Goal: Book appointment/travel/reservation

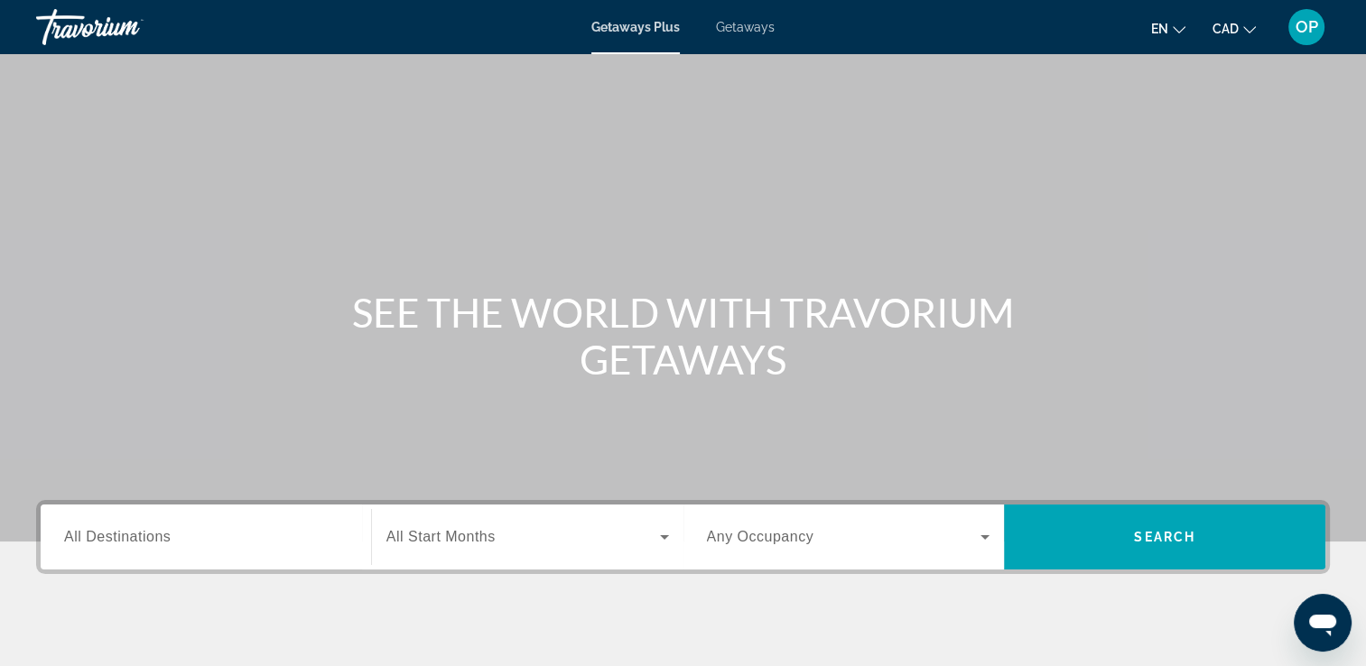
scroll to position [90, 0]
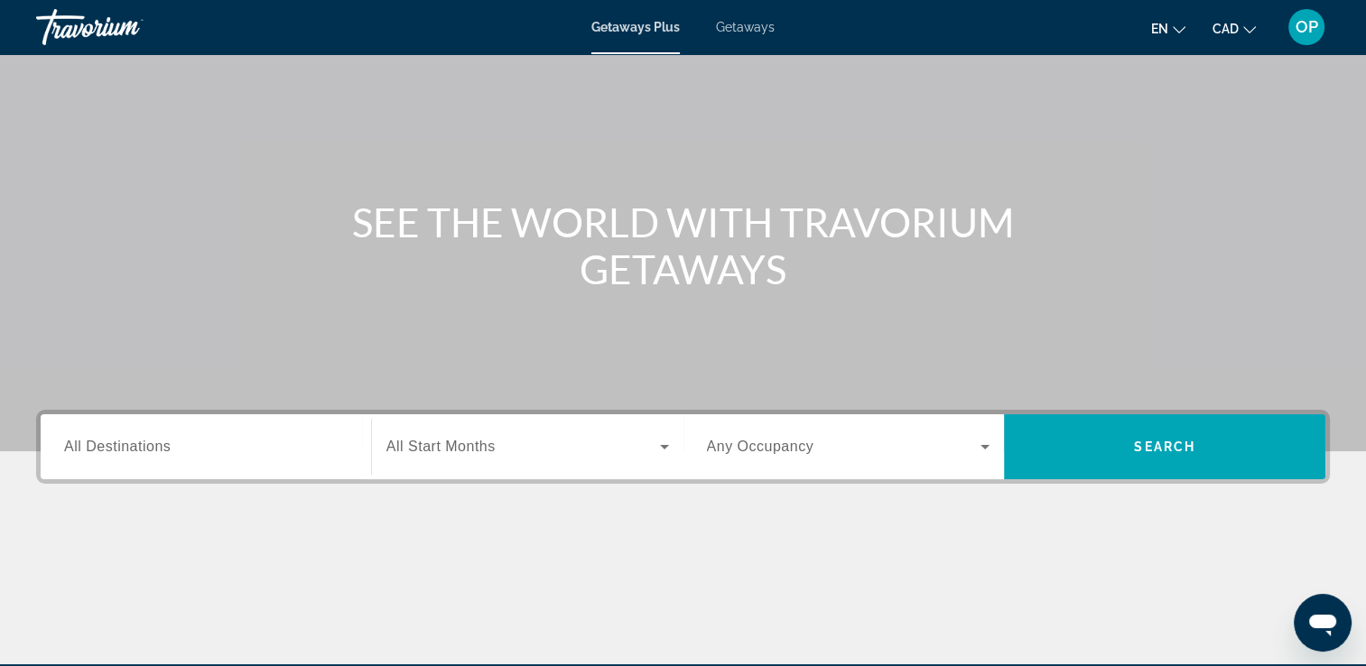
click at [183, 462] on div "Search widget" at bounding box center [206, 447] width 284 height 51
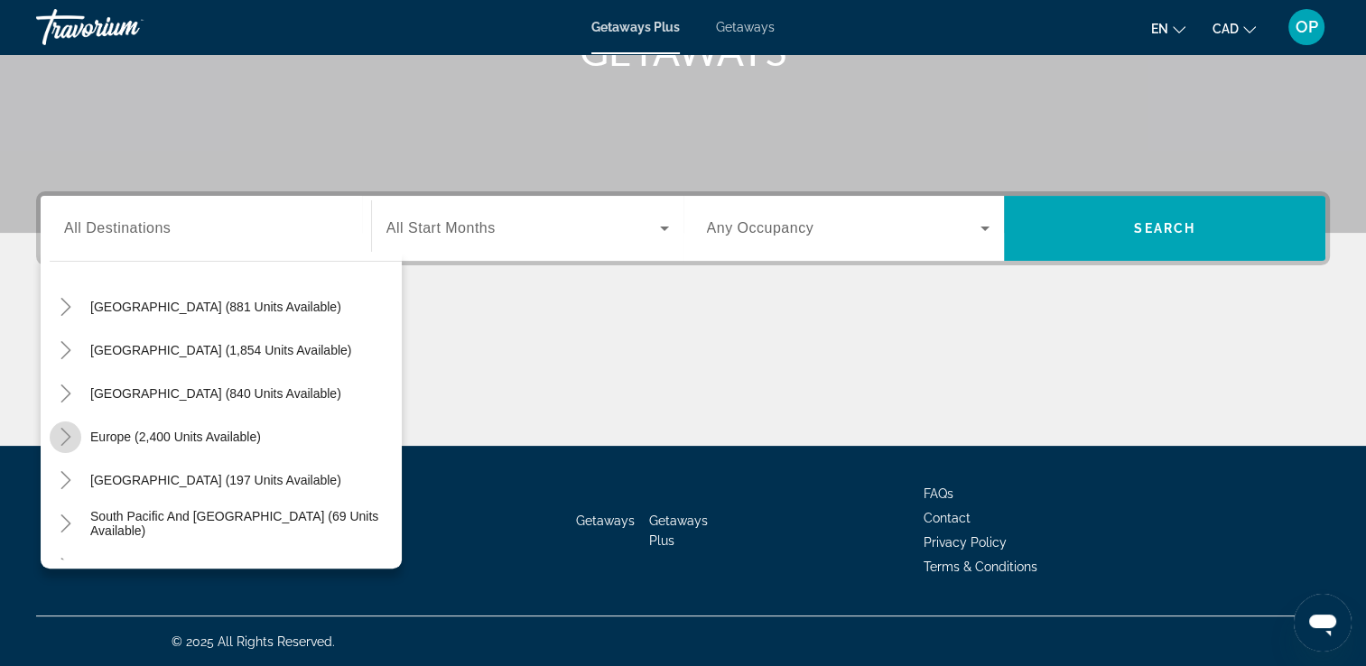
click at [61, 439] on icon "Toggle Europe (2,400 units available)" at bounding box center [66, 437] width 18 height 18
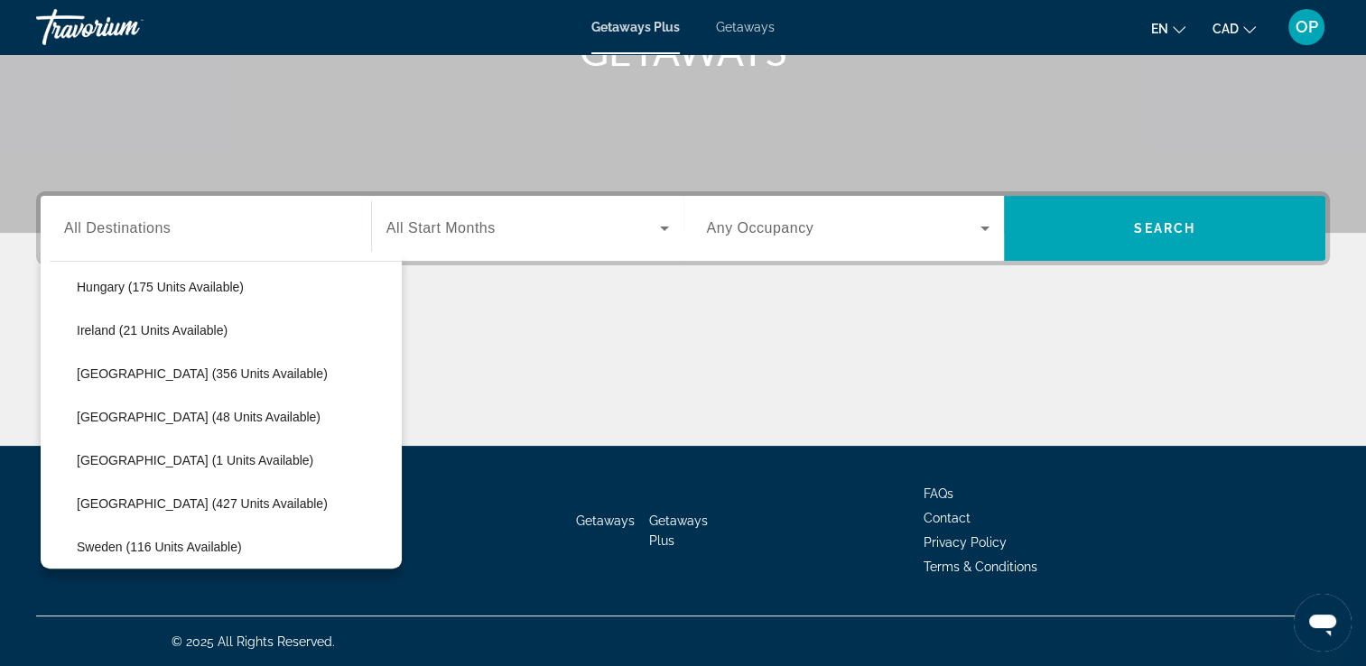
scroll to position [677, 0]
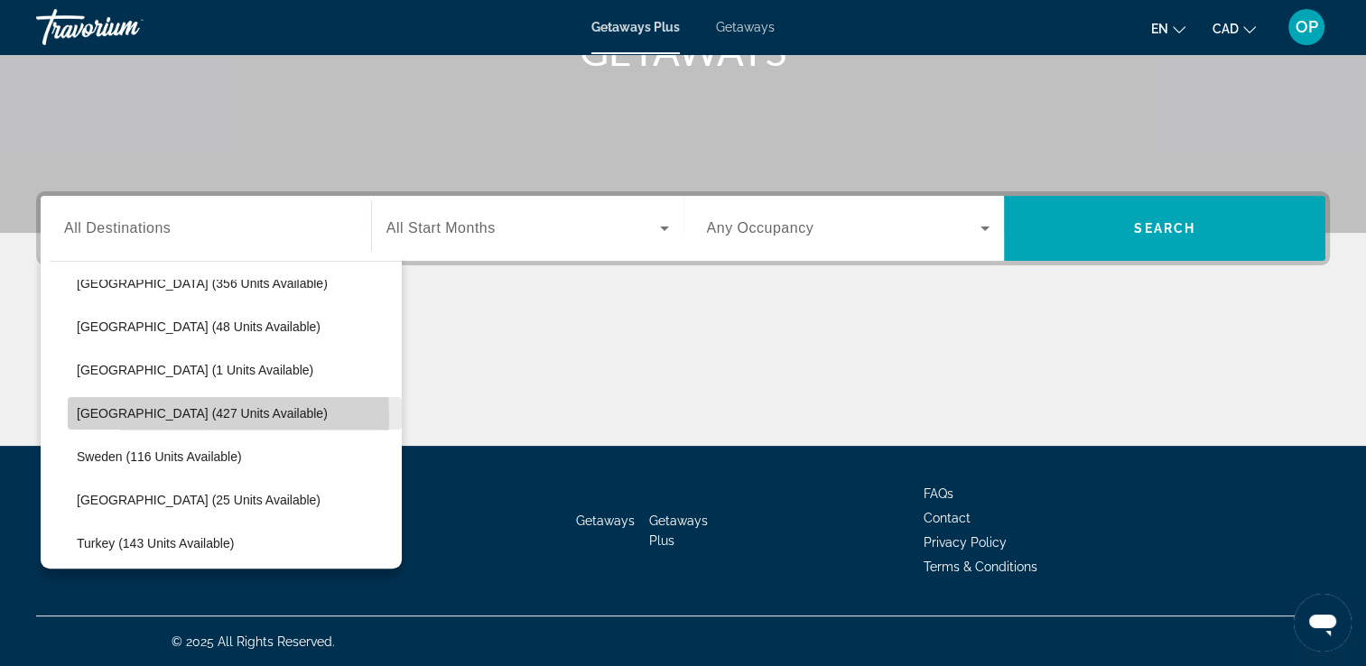
click at [139, 415] on span "[GEOGRAPHIC_DATA] (427 units available)" at bounding box center [202, 413] width 251 height 14
type input "**********"
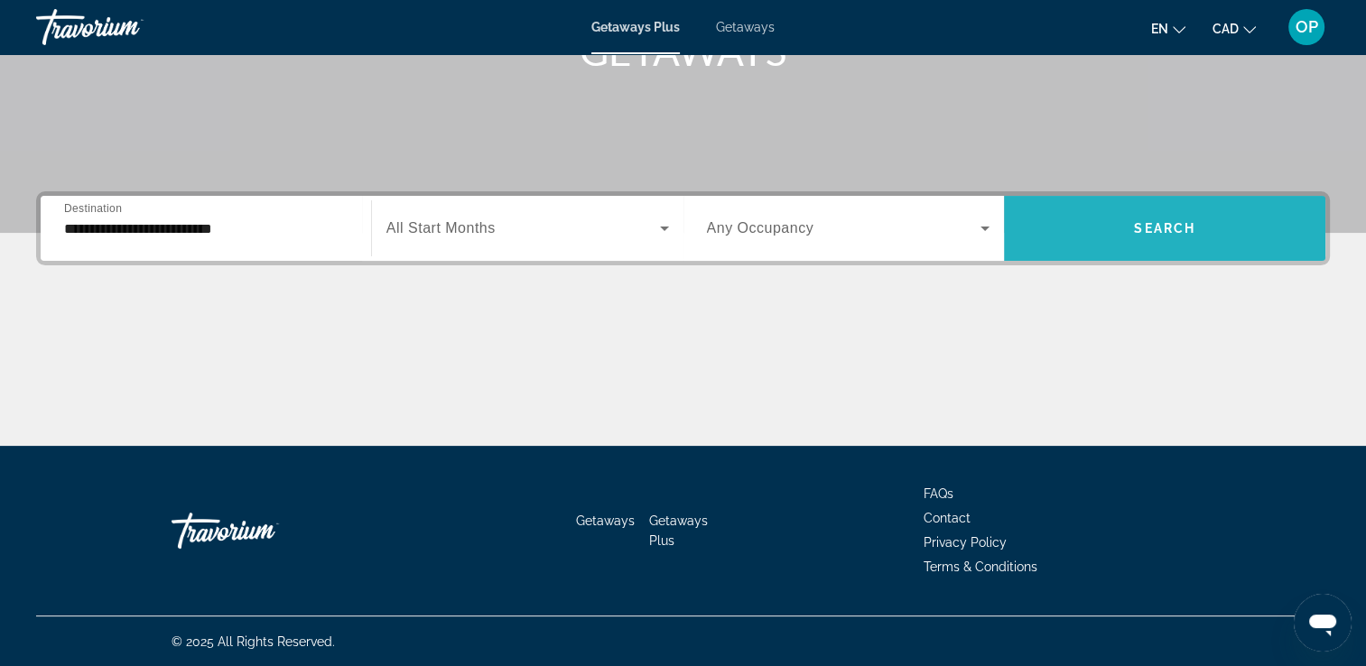
click at [1116, 228] on span "Search widget" at bounding box center [1164, 228] width 321 height 43
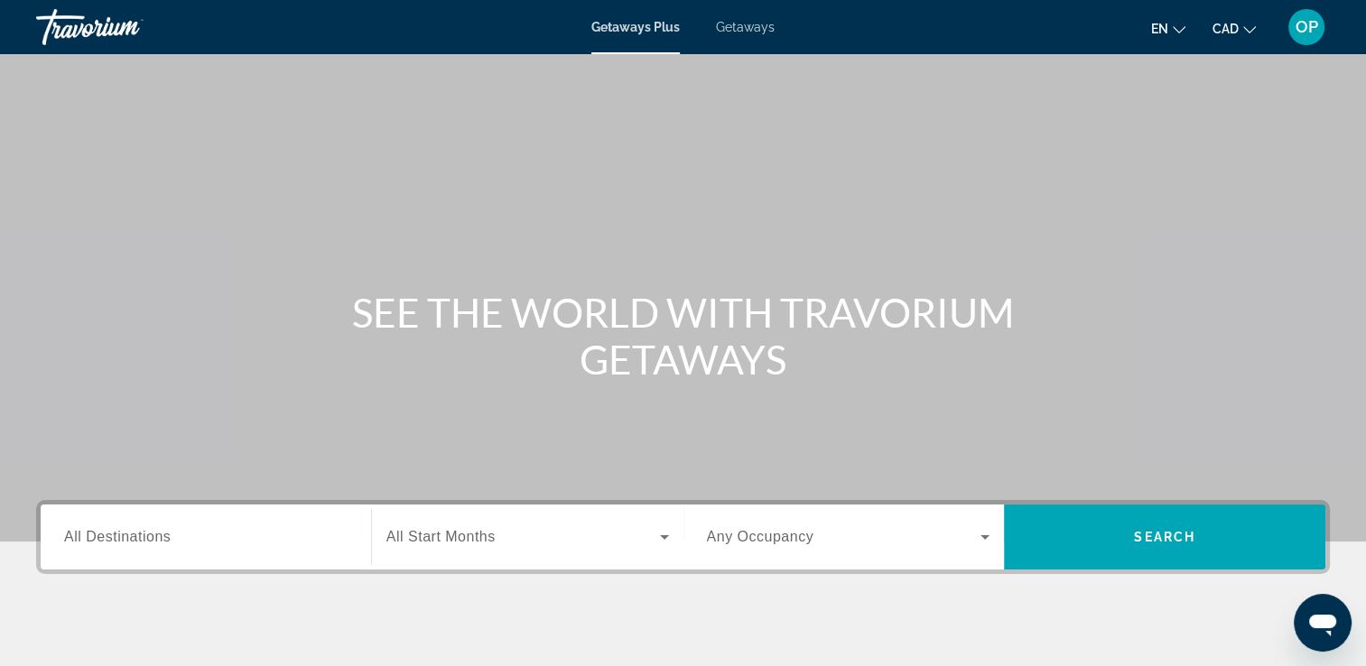
click at [1225, 26] on span "CAD" at bounding box center [1226, 29] width 26 height 14
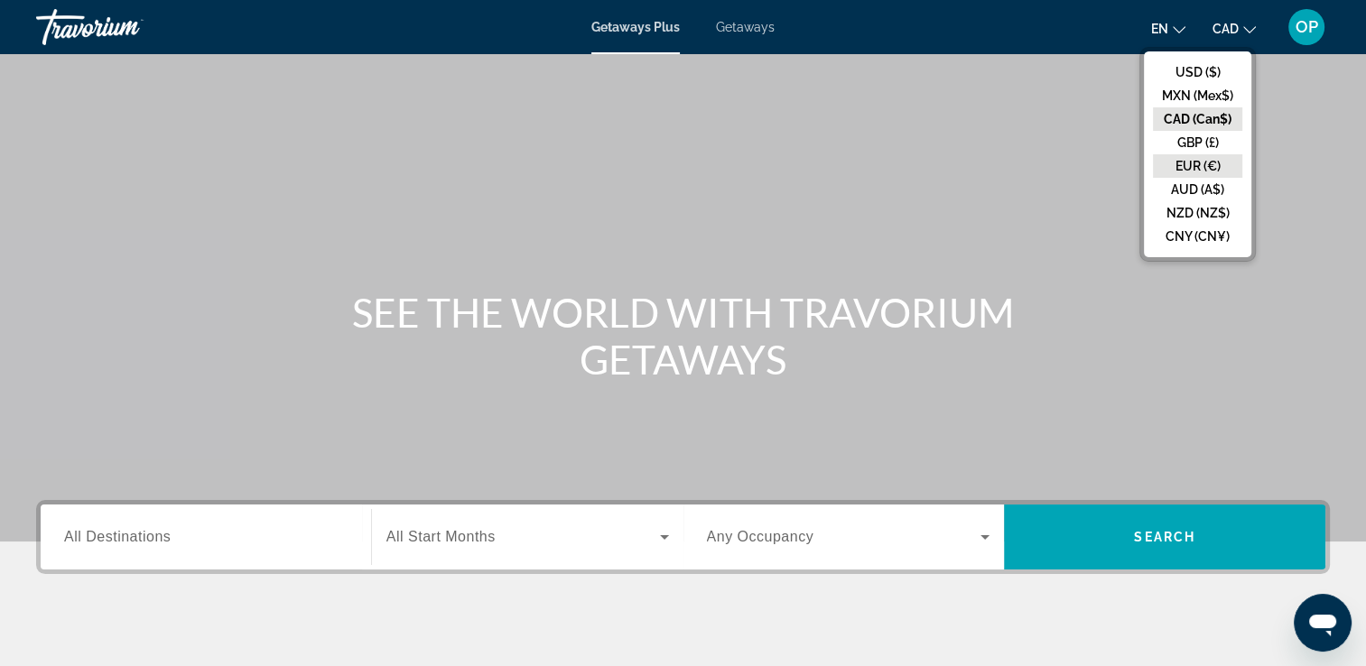
click at [1193, 165] on button "EUR (€)" at bounding box center [1197, 165] width 89 height 23
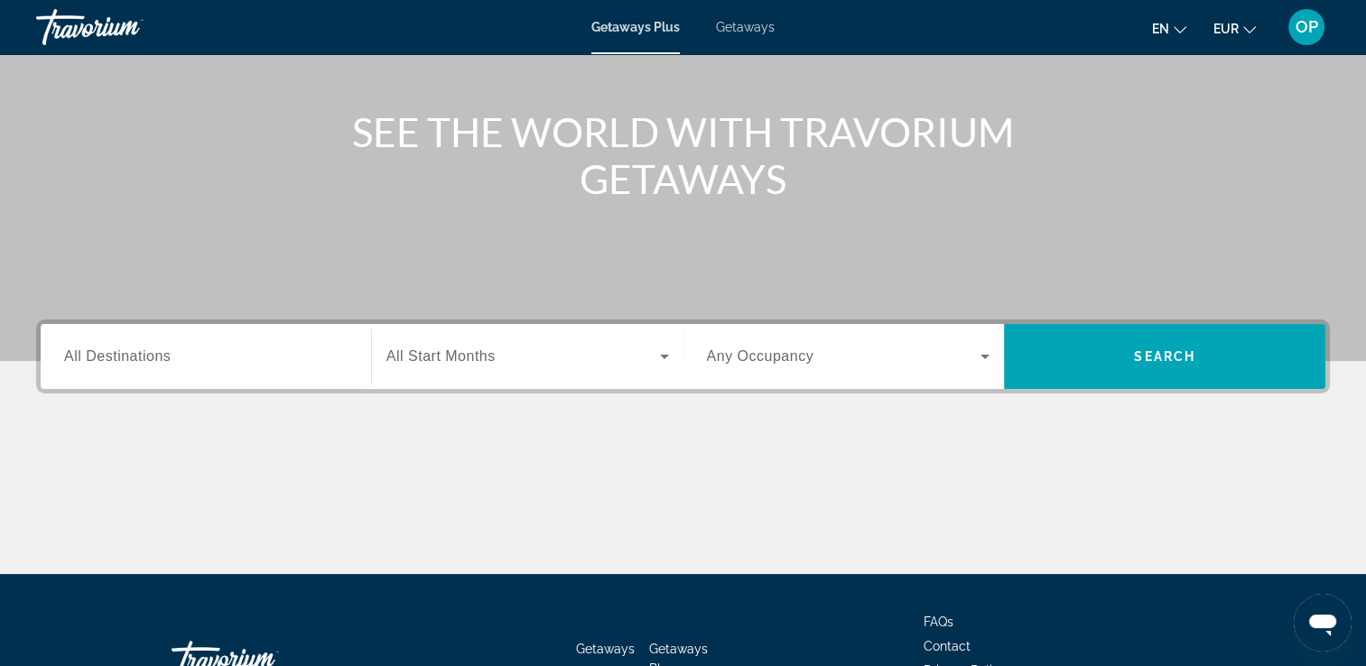
click at [134, 355] on span "All Destinations" at bounding box center [117, 356] width 107 height 15
click at [134, 355] on input "Destination All Destinations" at bounding box center [206, 358] width 284 height 22
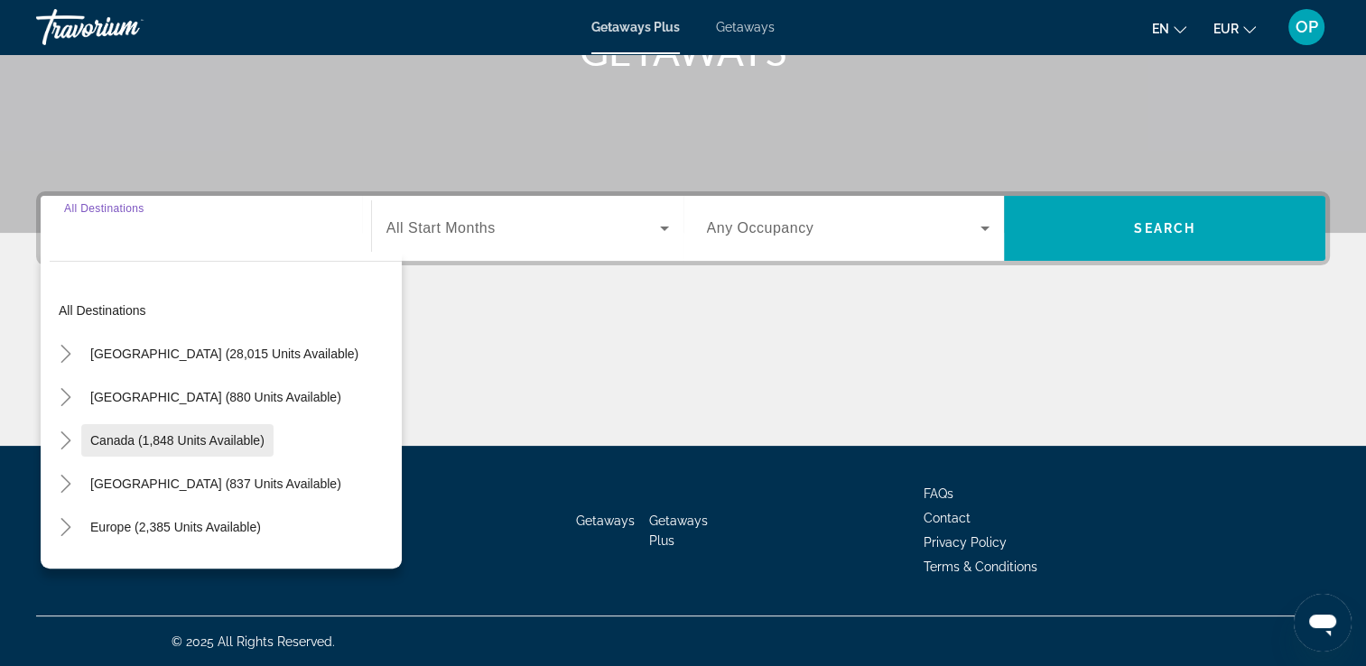
scroll to position [90, 0]
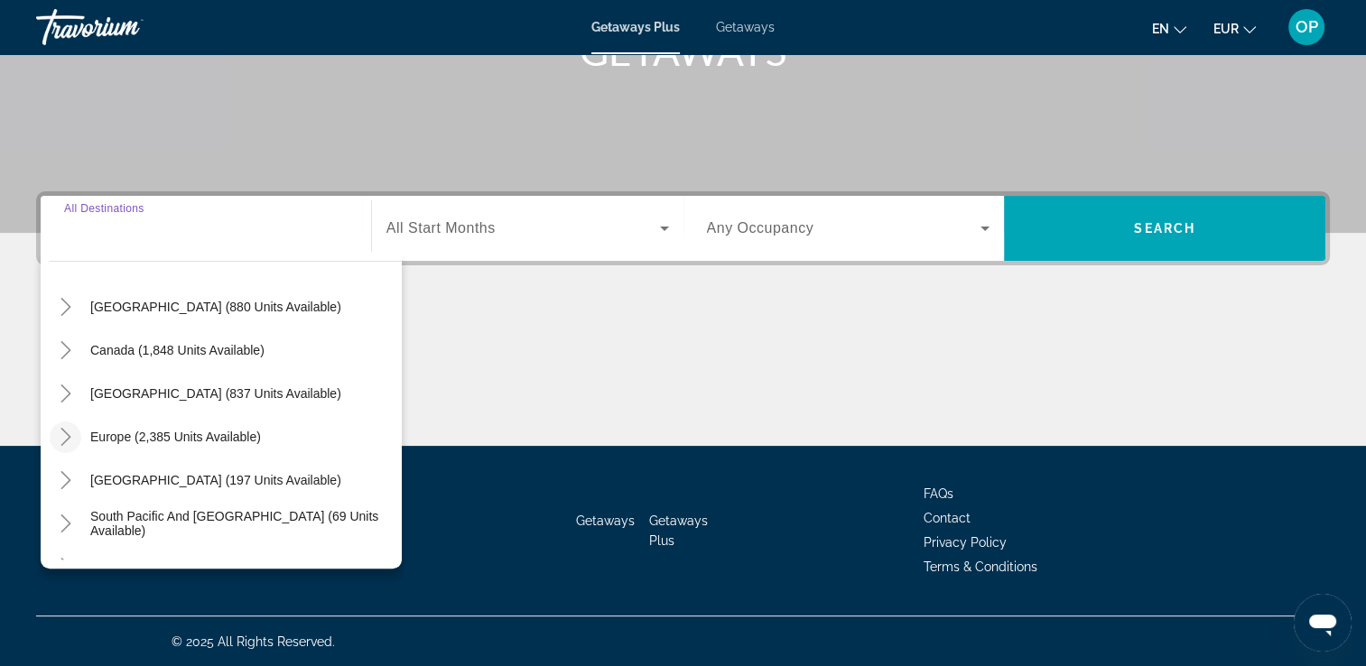
click at [58, 433] on icon "Toggle Europe (2,385 units available)" at bounding box center [66, 437] width 18 height 18
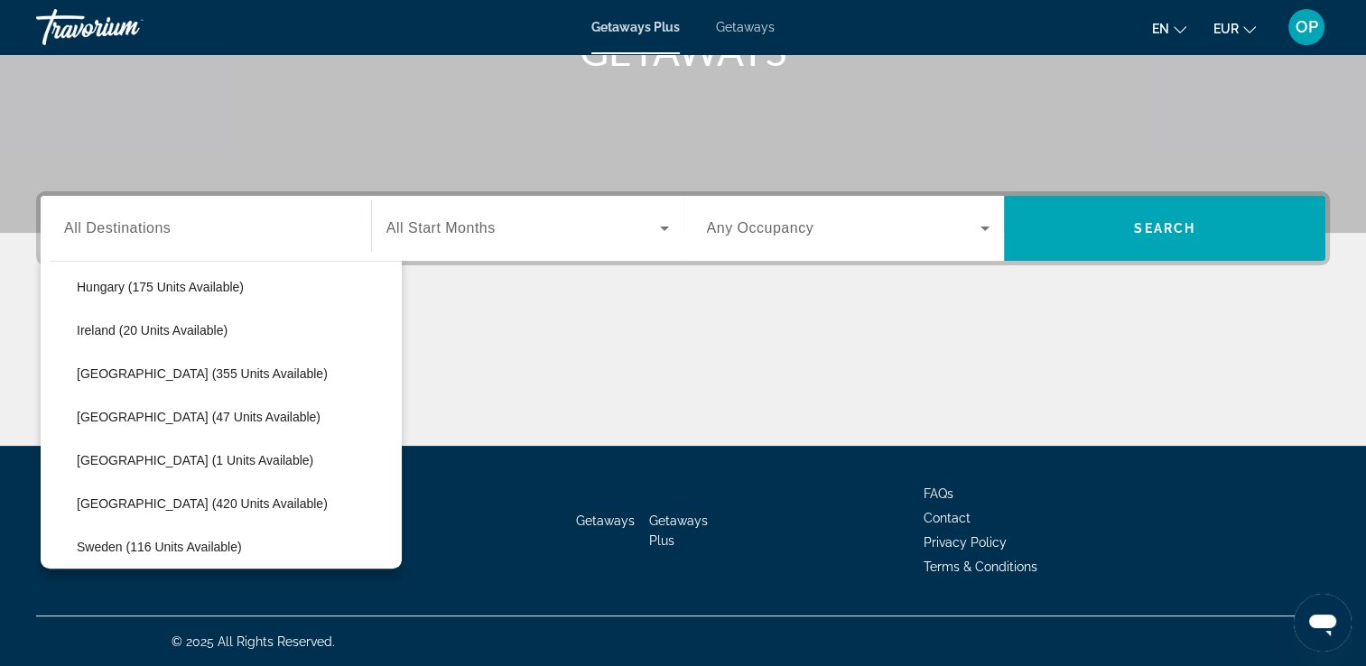
scroll to position [677, 0]
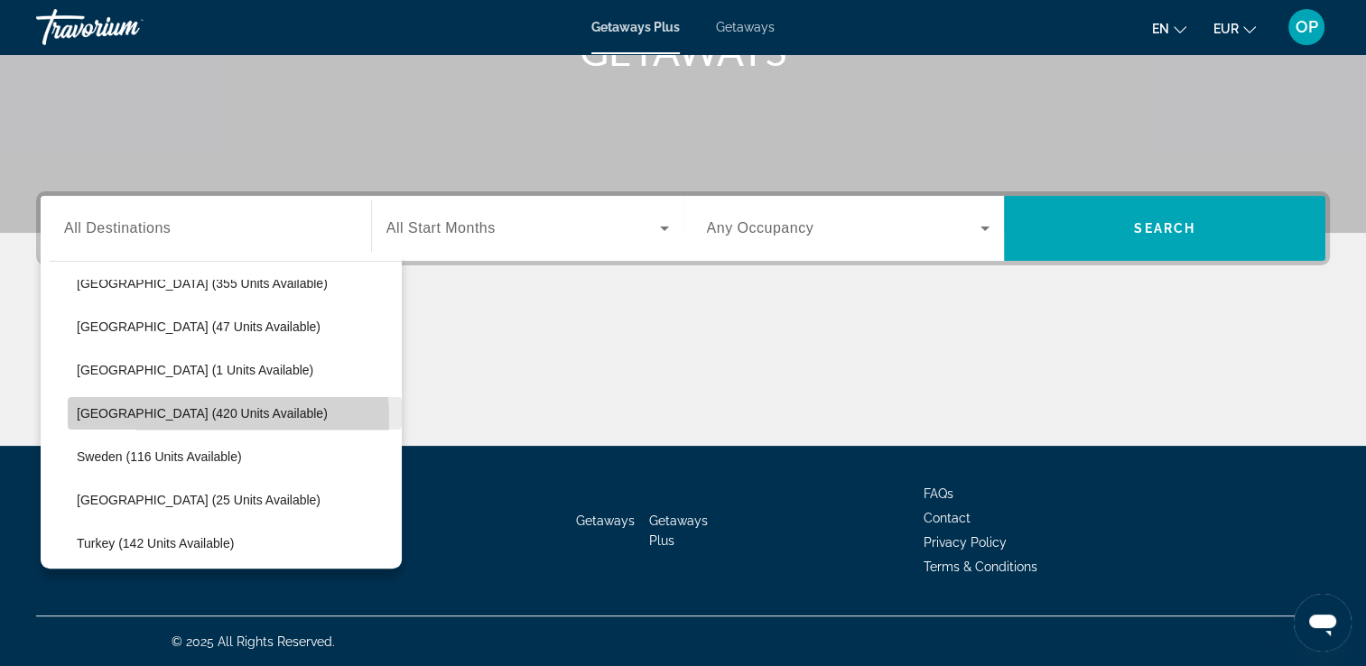
click at [147, 417] on span "Spain (420 units available)" at bounding box center [202, 413] width 251 height 14
type input "**********"
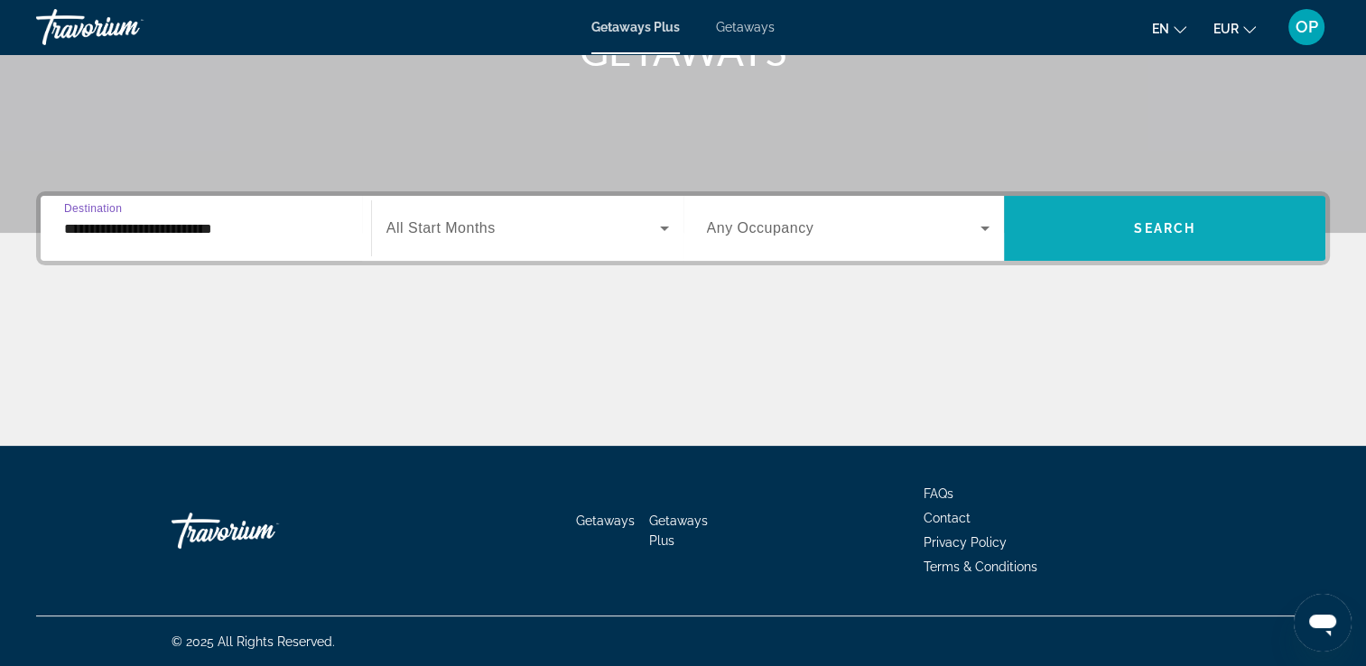
click at [1160, 226] on span "Search" at bounding box center [1164, 228] width 61 height 14
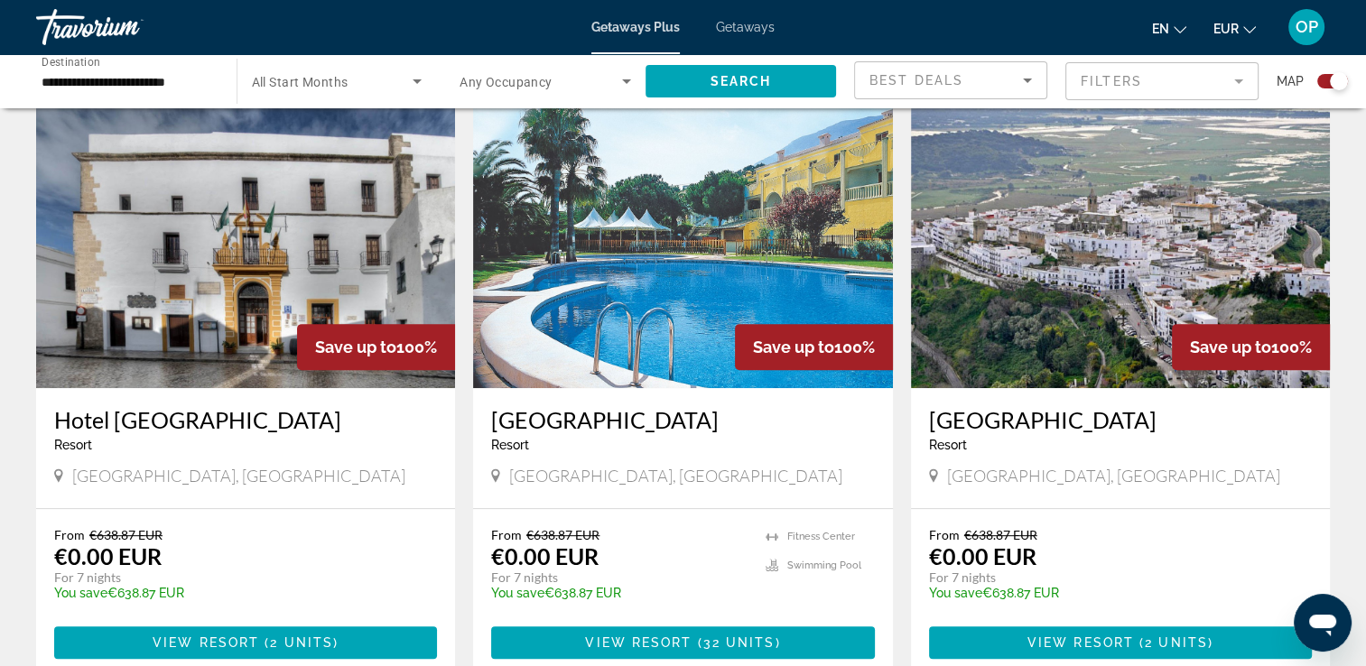
scroll to position [722, 0]
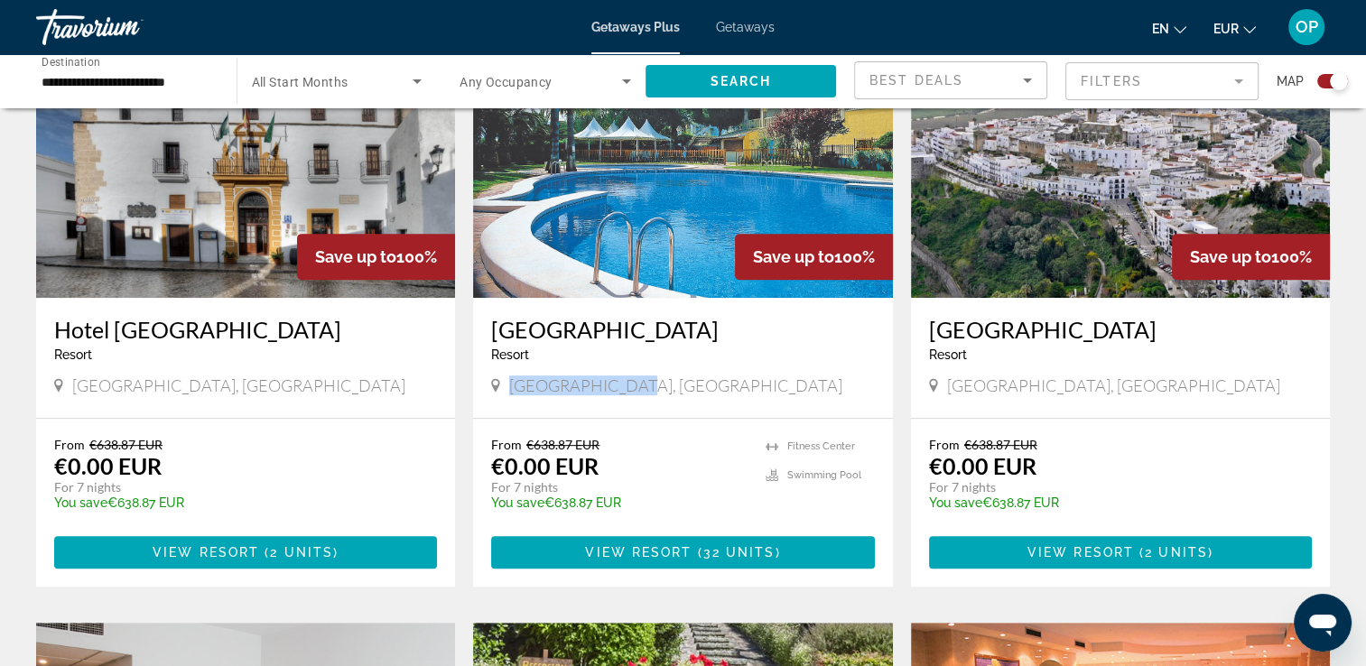
drag, startPoint x: 510, startPoint y: 411, endPoint x: 610, endPoint y: 411, distance: 100.2
click at [610, 396] on div "Alicante, Spain" at bounding box center [682, 386] width 383 height 20
drag, startPoint x: 610, startPoint y: 411, endPoint x: 600, endPoint y: 520, distance: 109.8
click at [600, 520] on div "From €638.87 EUR €0.00 EUR For 7 nights You save €638.87 EUR temp" at bounding box center [619, 480] width 256 height 86
drag, startPoint x: 956, startPoint y: 413, endPoint x: 1048, endPoint y: 413, distance: 92.1
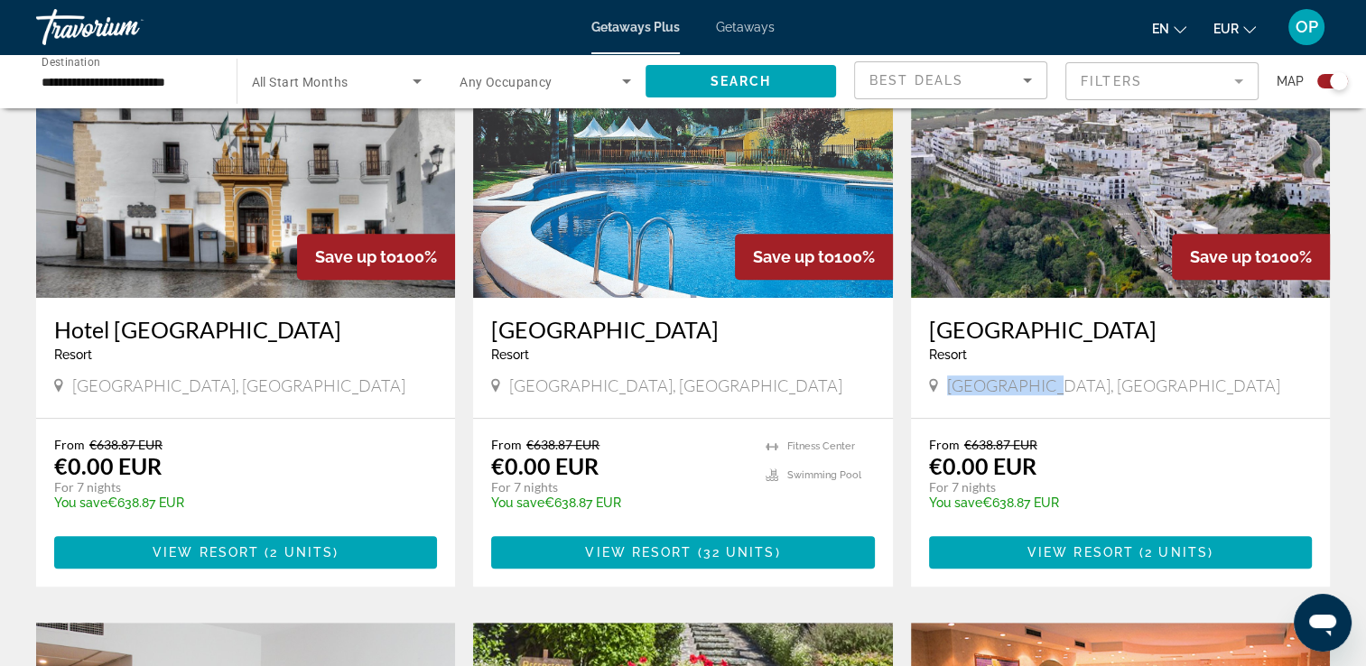
click at [1048, 396] on div "Cadiz, Spain" at bounding box center [1120, 386] width 383 height 20
drag, startPoint x: 1048, startPoint y: 413, endPoint x: 1061, endPoint y: 511, distance: 99.2
click at [1061, 511] on div "From €638.87 EUR €0.00 EUR For 7 nights You save €638.87 EUR temp" at bounding box center [1111, 480] width 365 height 86
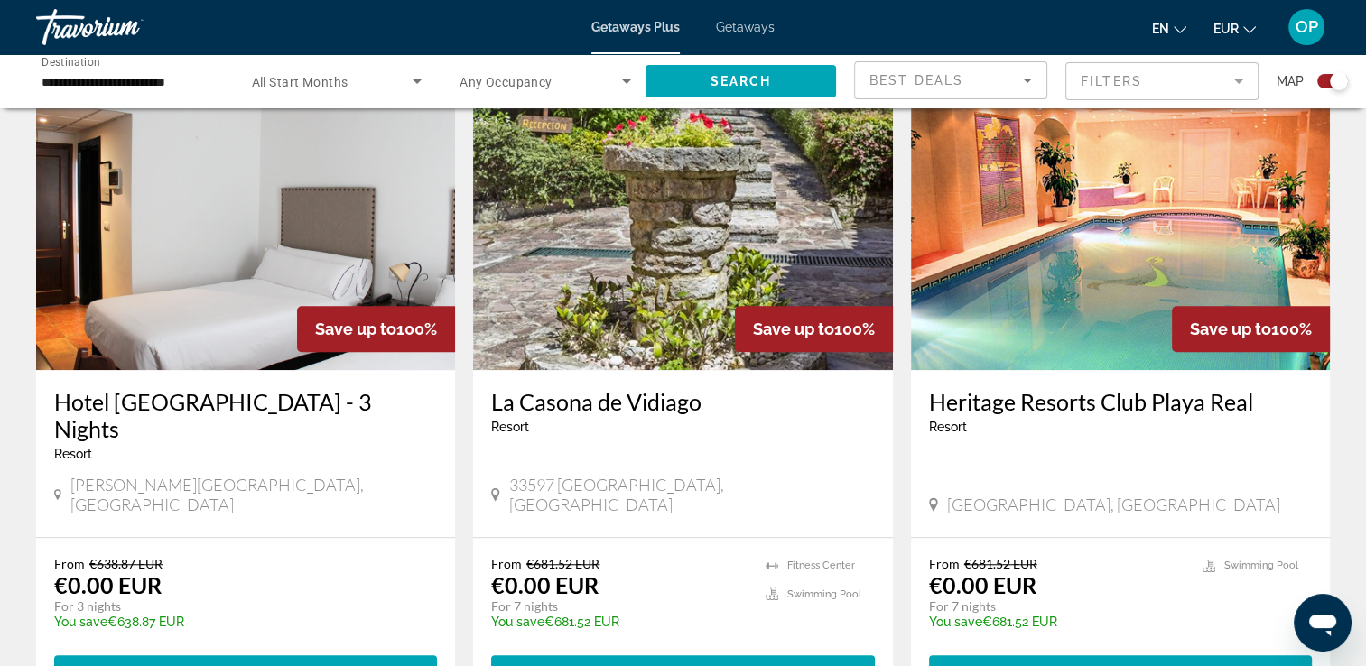
scroll to position [1355, 0]
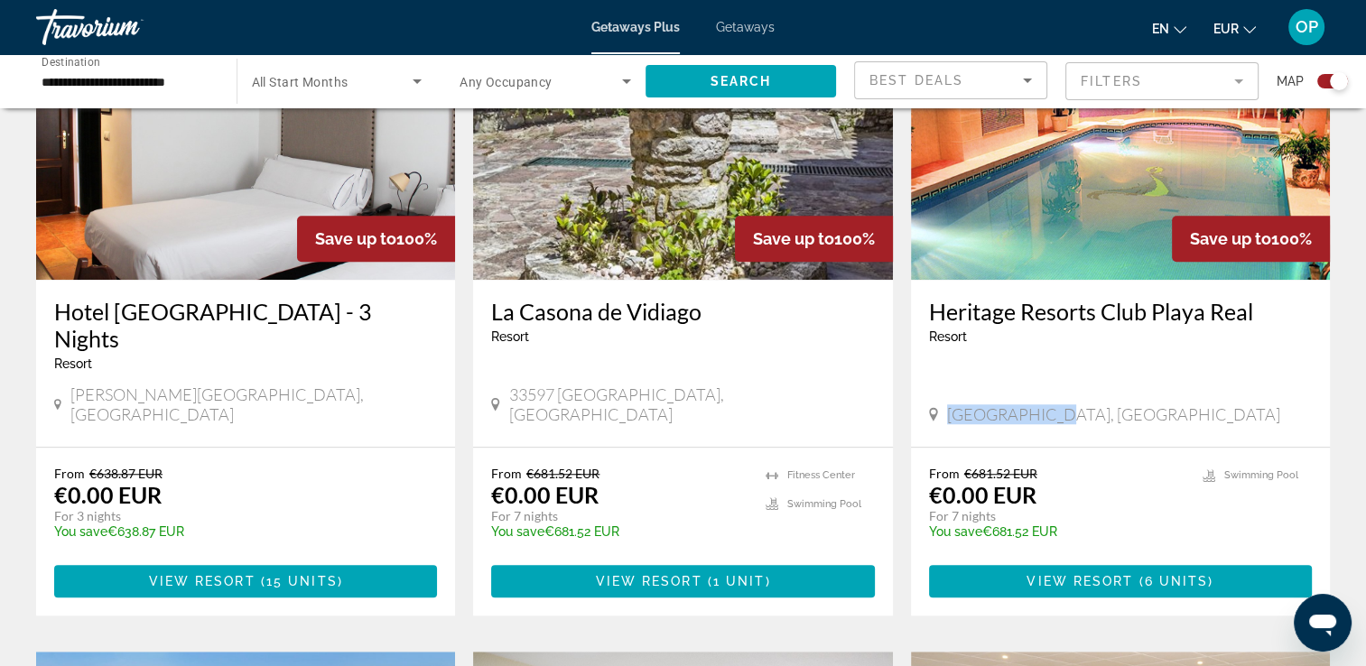
drag, startPoint x: 949, startPoint y: 396, endPoint x: 1092, endPoint y: 396, distance: 142.7
click at [1092, 405] on div "Málaga, Spain" at bounding box center [1120, 415] width 383 height 20
drag, startPoint x: 939, startPoint y: 475, endPoint x: 1048, endPoint y: 493, distance: 110.8
click at [1048, 493] on div "From €681.52 EUR €0.00 EUR For 7 nights You save €681.52 EUR temp" at bounding box center [1057, 509] width 256 height 86
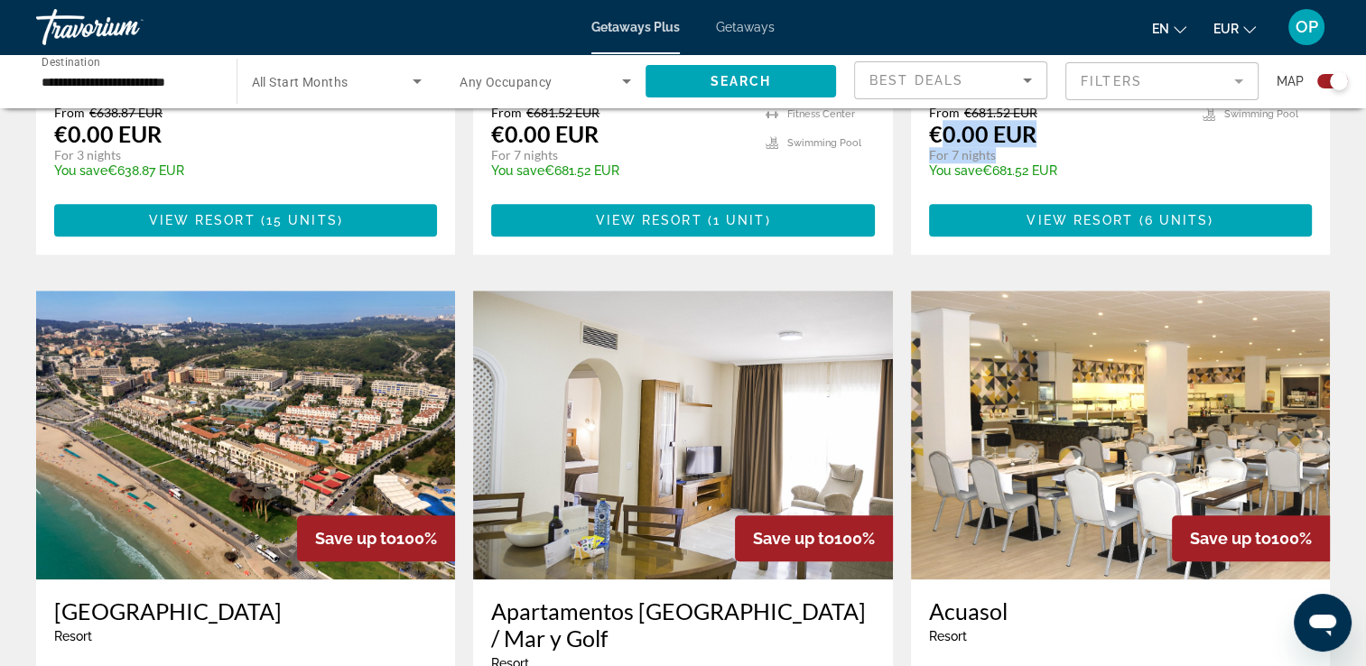
scroll to position [1896, 0]
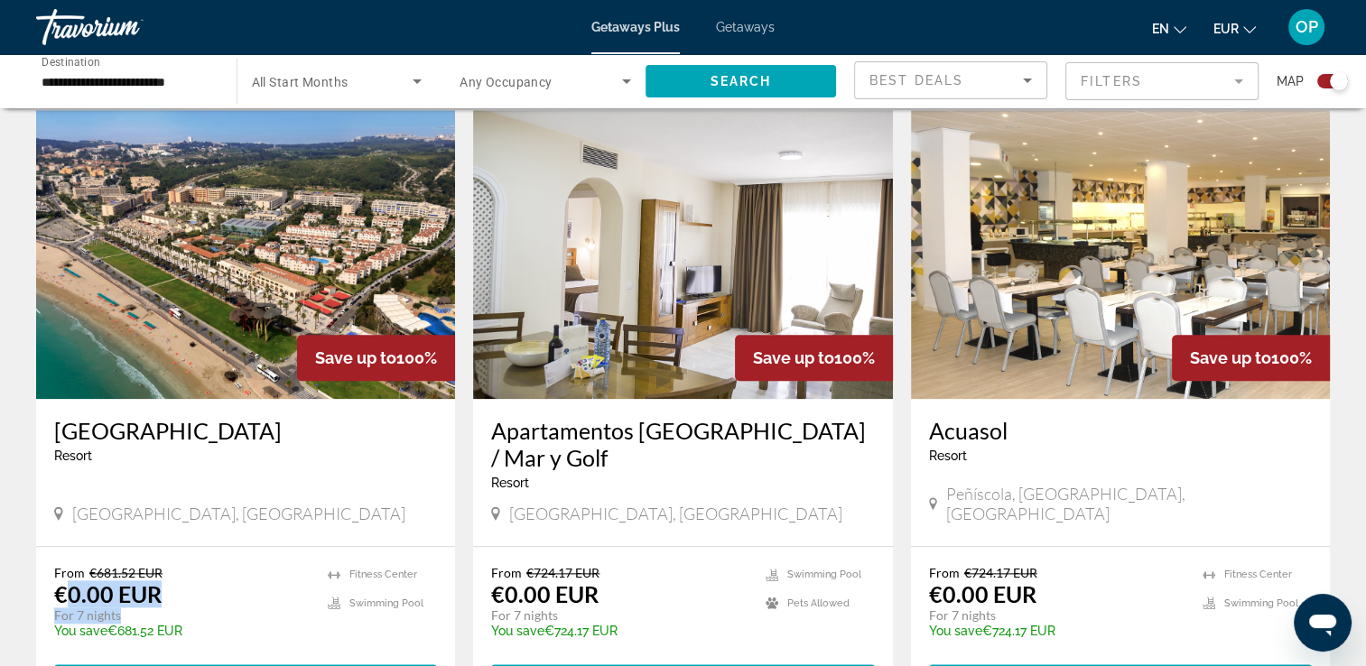
drag, startPoint x: 61, startPoint y: 576, endPoint x: 172, endPoint y: 590, distance: 111.9
click at [172, 590] on div "From €681.52 EUR €0.00 EUR For 7 nights You save €681.52 EUR temp" at bounding box center [182, 608] width 256 height 86
drag, startPoint x: 69, startPoint y: 567, endPoint x: 173, endPoint y: 588, distance: 106.8
click at [173, 588] on div "From €681.52 EUR €0.00 EUR For 7 nights You save €681.52 EUR temp" at bounding box center [182, 608] width 256 height 86
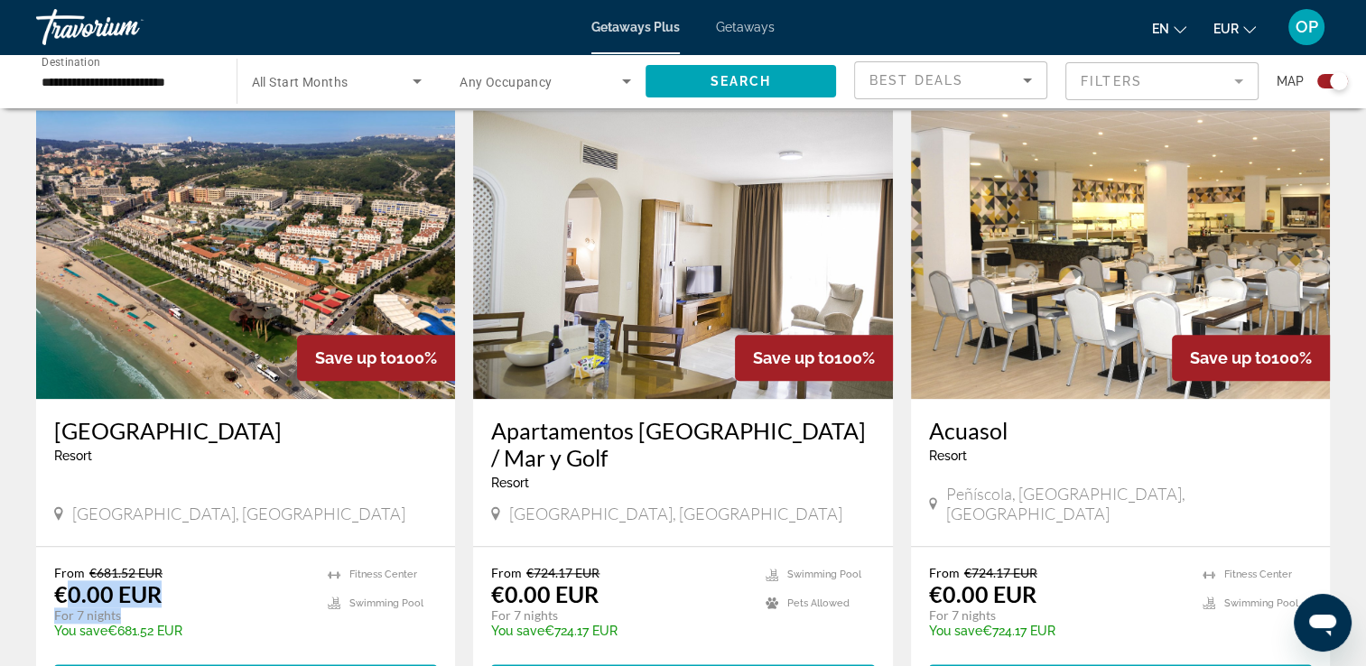
scroll to position [1987, 0]
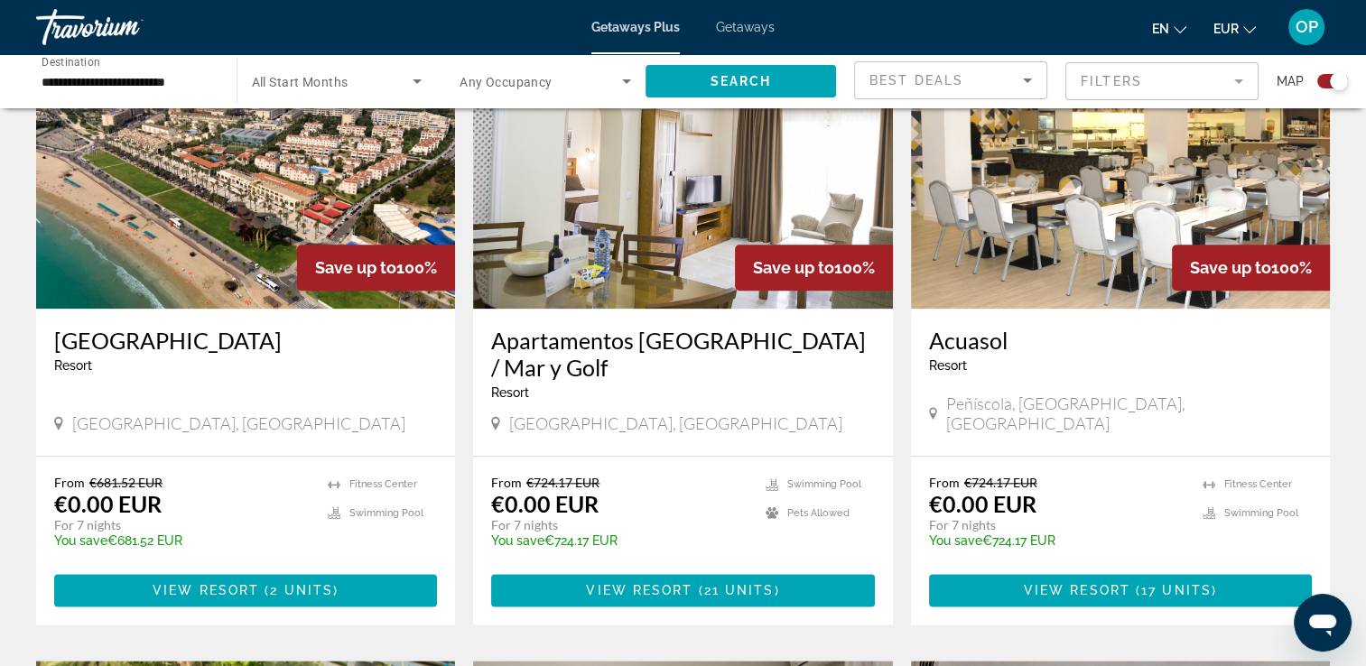
drag, startPoint x: 21, startPoint y: 448, endPoint x: 56, endPoint y: 491, distance: 55.9
drag, startPoint x: 83, startPoint y: 486, endPoint x: 177, endPoint y: 480, distance: 94.1
click at [177, 480] on div "From €681.52 EUR €0.00 EUR For 7 nights You save €681.52 EUR temp" at bounding box center [182, 518] width 256 height 86
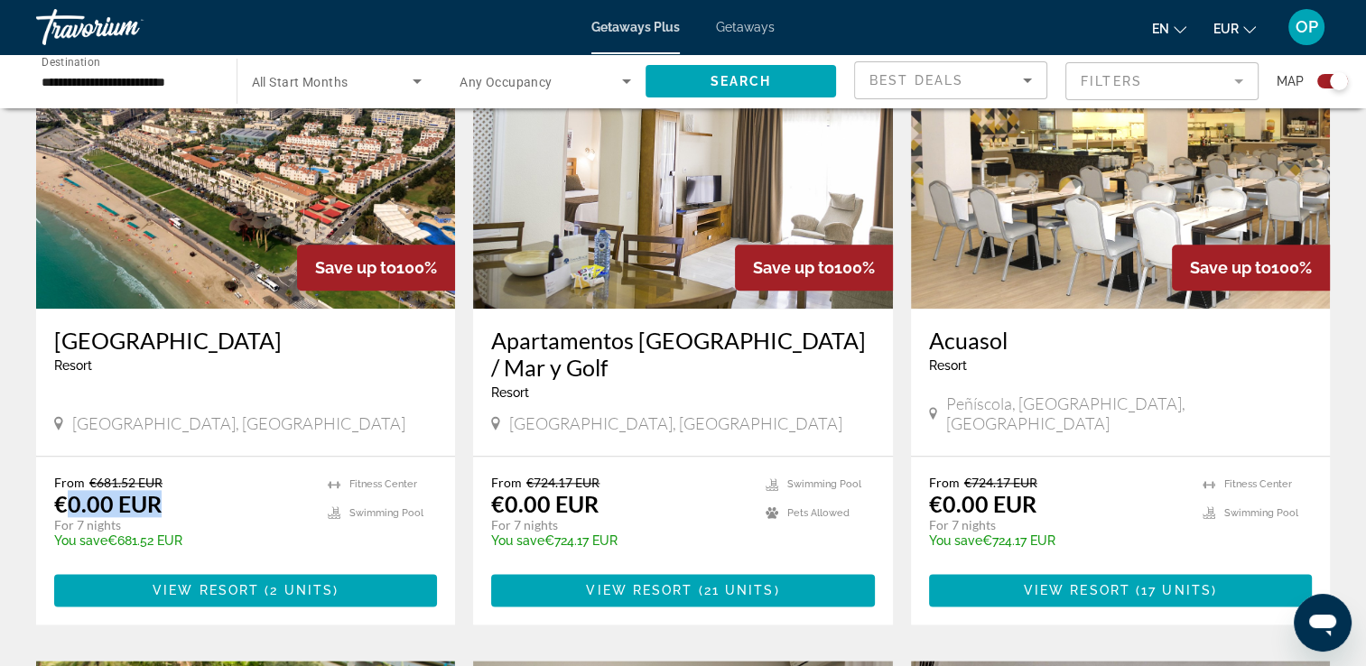
drag, startPoint x: 69, startPoint y: 474, endPoint x: 203, endPoint y: 474, distance: 134.6
click at [203, 475] on div "From €681.52 EUR €0.00 EUR For 7 nights You save €681.52 EUR temp" at bounding box center [182, 518] width 256 height 86
click at [140, 78] on input "**********" at bounding box center [128, 82] width 172 height 22
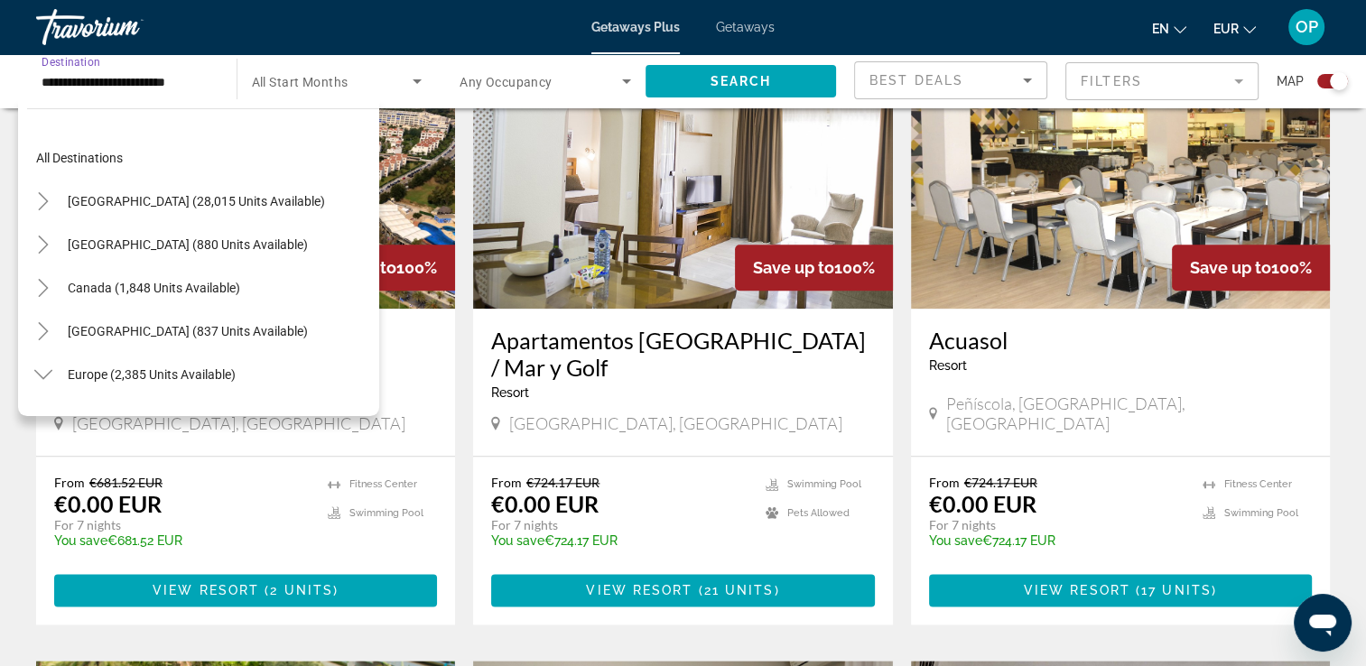
scroll to position [671, 0]
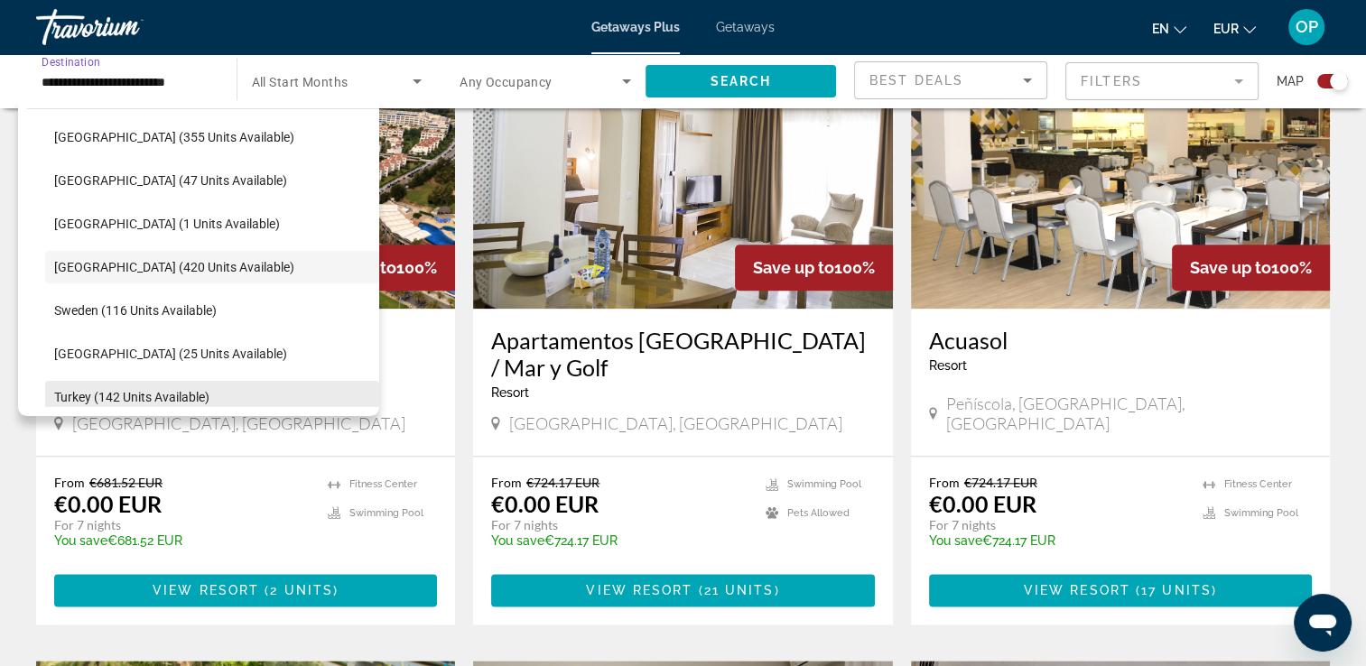
click at [130, 403] on span "Turkey (142 units available)" at bounding box center [131, 397] width 155 height 14
type input "**********"
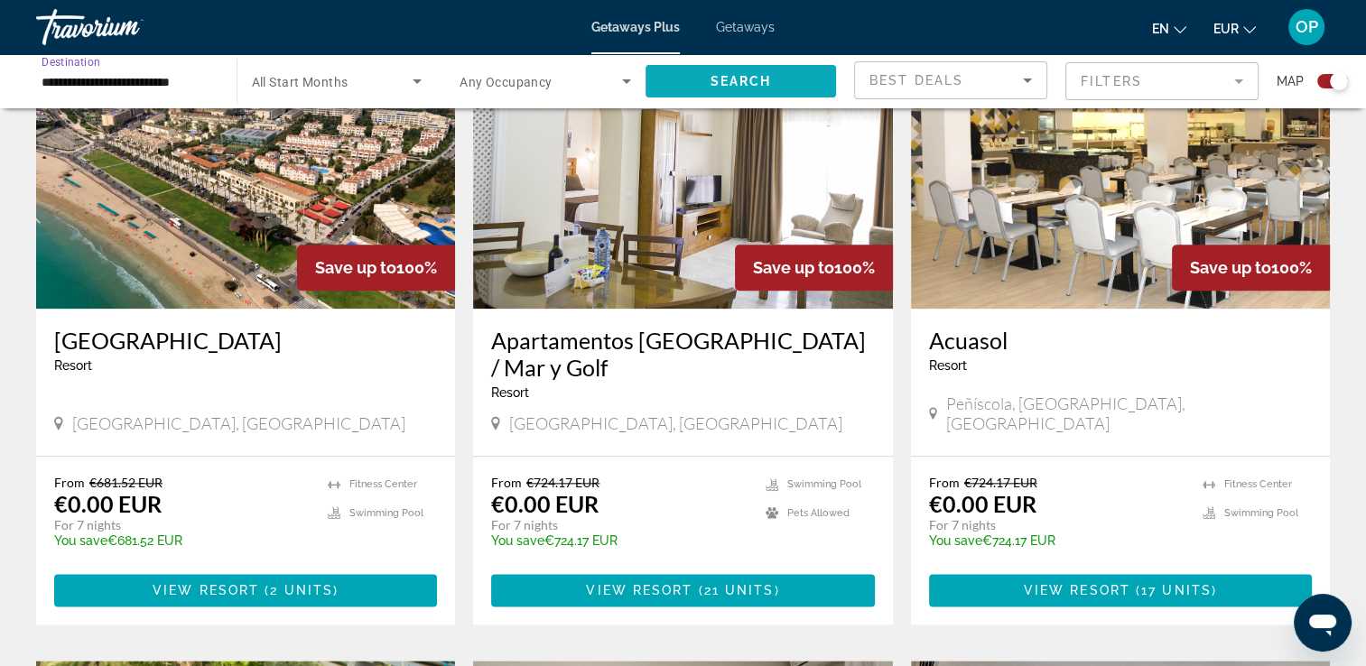
click at [764, 79] on span "Search" at bounding box center [740, 81] width 61 height 14
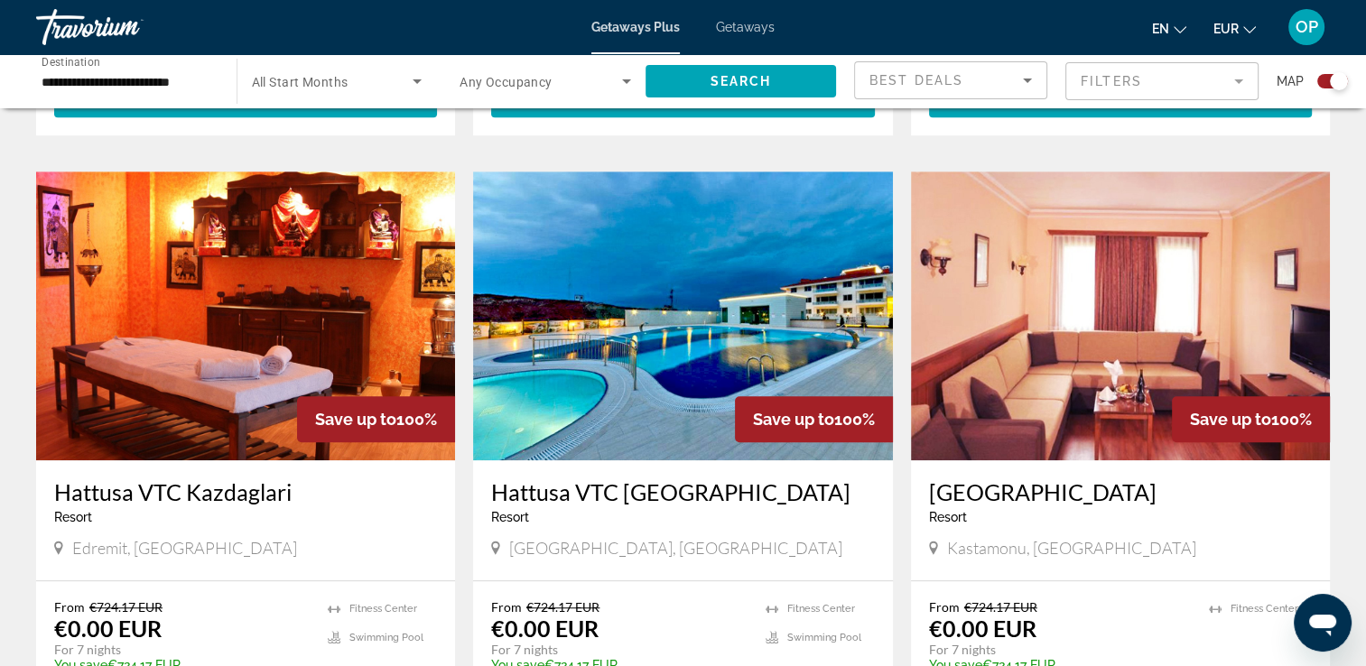
scroll to position [1264, 0]
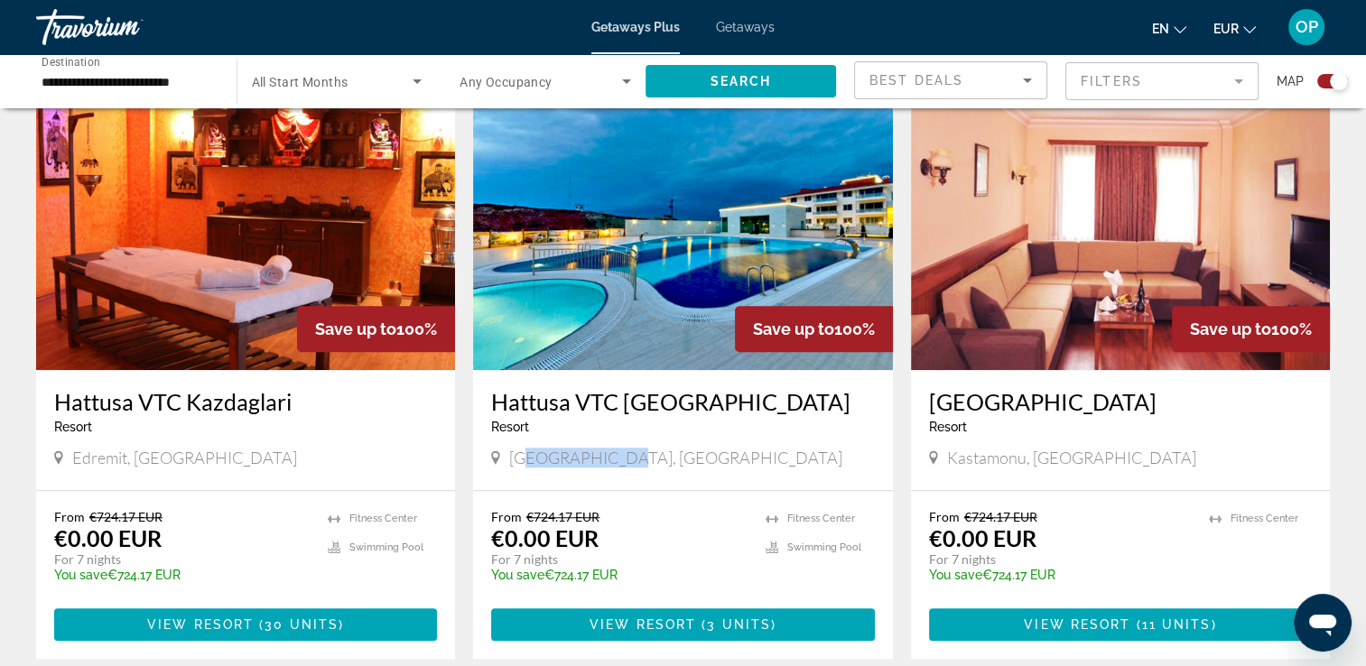
drag, startPoint x: 529, startPoint y: 457, endPoint x: 648, endPoint y: 455, distance: 119.2
click at [648, 455] on div "Ankara, Turkey" at bounding box center [682, 458] width 383 height 20
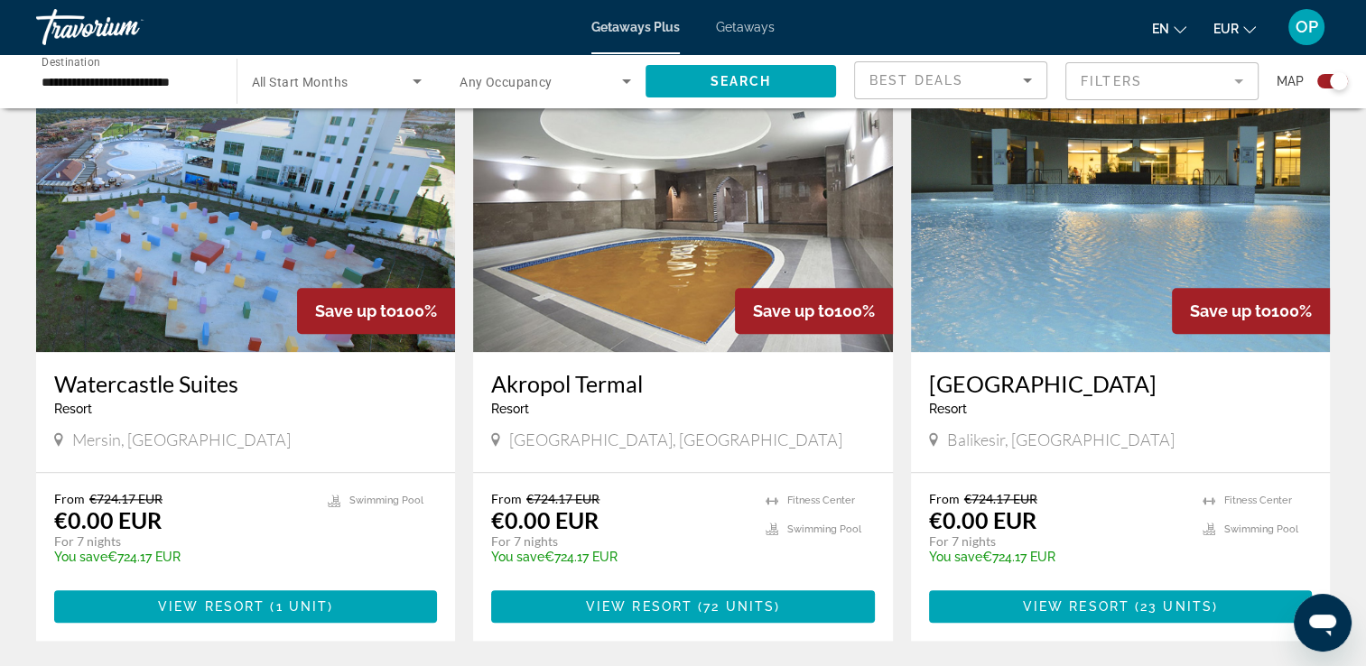
scroll to position [1535, 0]
